Goal: Task Accomplishment & Management: Use online tool/utility

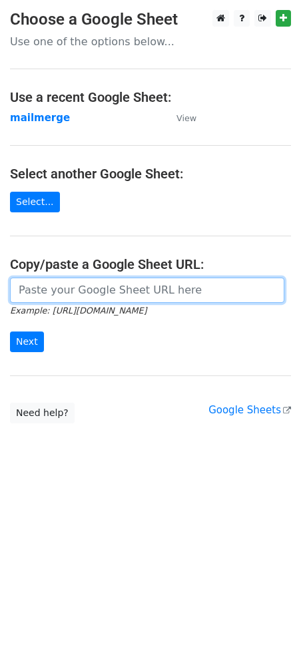
click at [110, 300] on input "url" at bounding box center [147, 289] width 274 height 25
paste input "[URL][DOMAIN_NAME]"
type input "[URL][DOMAIN_NAME]"
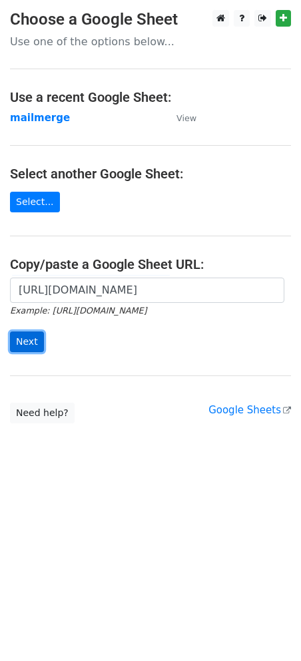
scroll to position [0, 0]
click at [35, 343] on input "Next" at bounding box center [27, 341] width 34 height 21
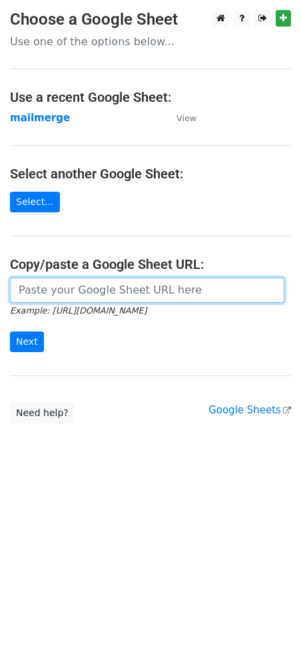
click at [128, 291] on input "url" at bounding box center [147, 289] width 274 height 25
paste input "[URL][DOMAIN_NAME]"
type input "[URL][DOMAIN_NAME]"
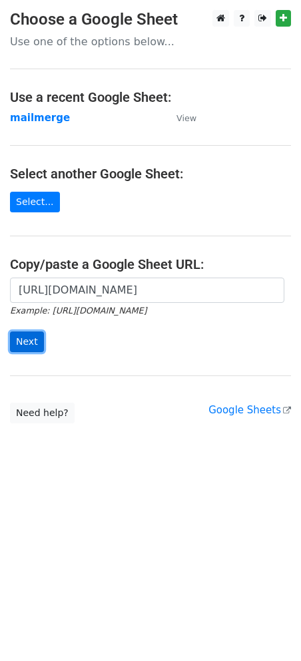
click at [27, 340] on input "Next" at bounding box center [27, 341] width 34 height 21
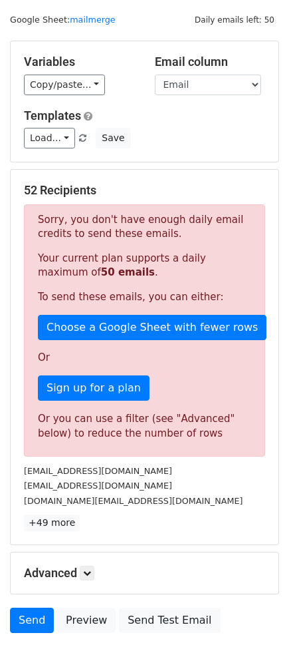
scroll to position [32, 0]
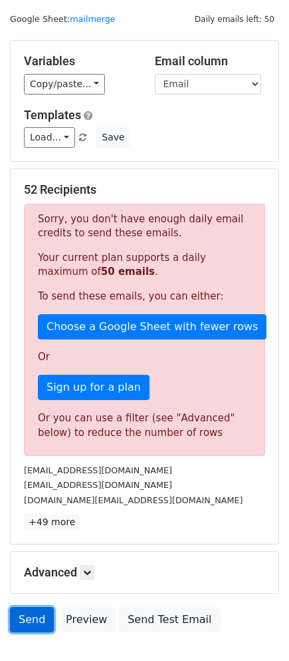
click at [37, 619] on link "Send" at bounding box center [32, 619] width 44 height 25
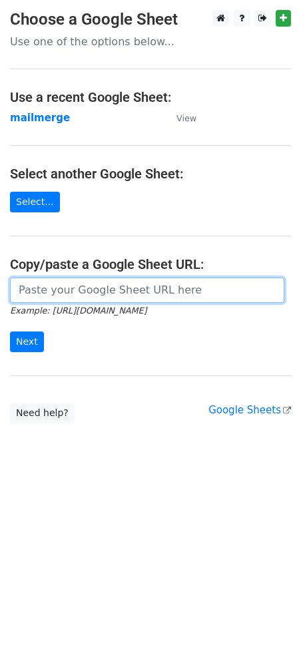
click at [144, 289] on input "url" at bounding box center [147, 289] width 274 height 25
paste input "[URL][DOMAIN_NAME]"
type input "[URL][DOMAIN_NAME]"
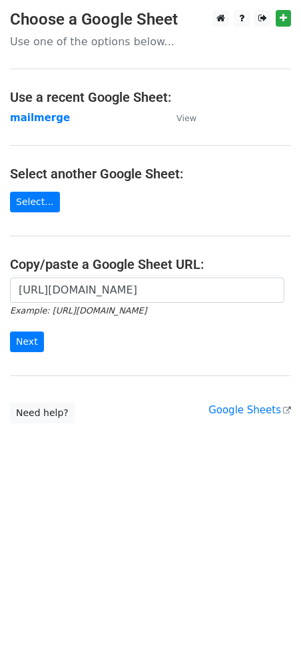
scroll to position [0, 0]
click at [37, 347] on input "Next" at bounding box center [27, 341] width 34 height 21
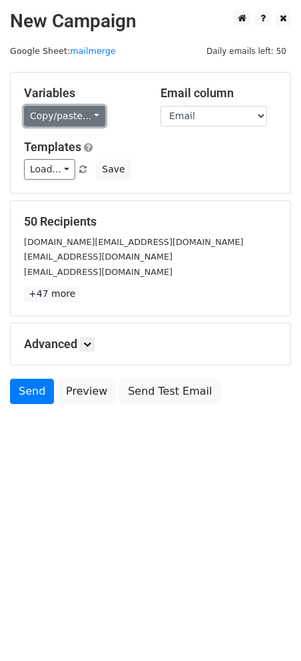
click at [78, 123] on link "Copy/paste..." at bounding box center [64, 116] width 81 height 21
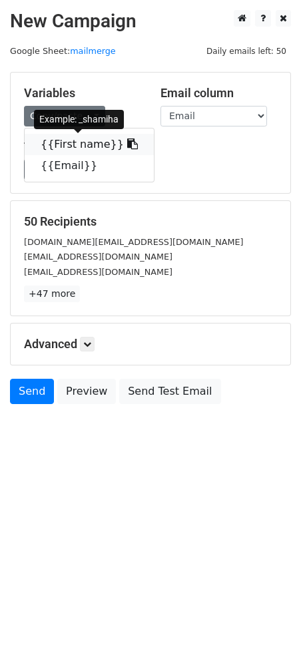
click at [82, 143] on link "{{First name}}" at bounding box center [89, 144] width 129 height 21
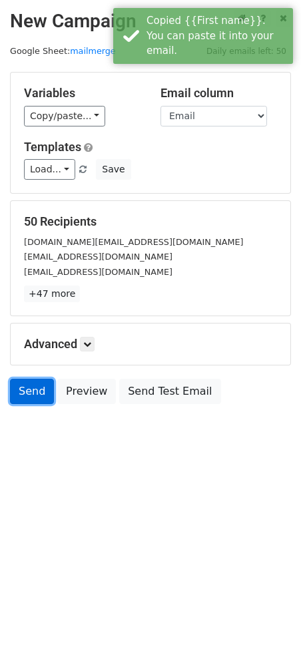
click at [34, 390] on link "Send" at bounding box center [32, 390] width 44 height 25
